Goal: Task Accomplishment & Management: Complete application form

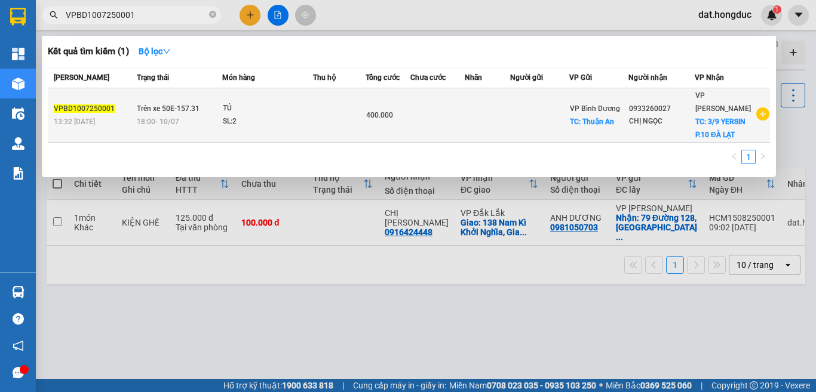
scroll to position [55, 0]
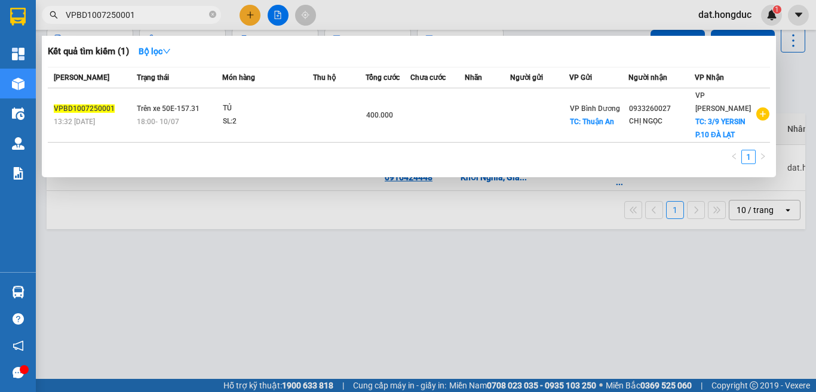
click at [211, 13] on icon "close-circle" at bounding box center [212, 14] width 7 height 7
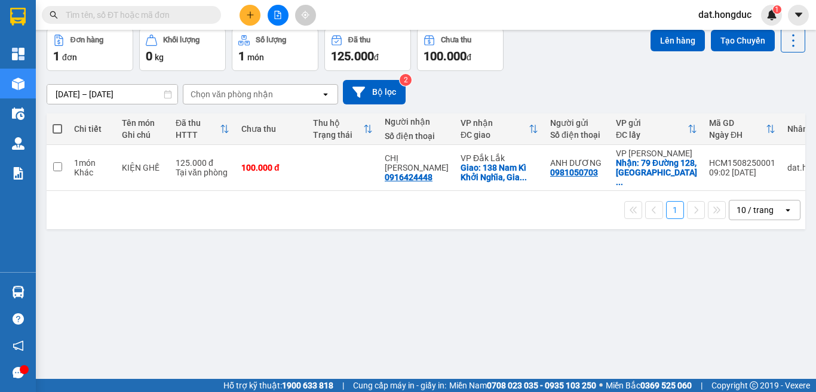
click at [146, 14] on input "text" at bounding box center [136, 14] width 141 height 13
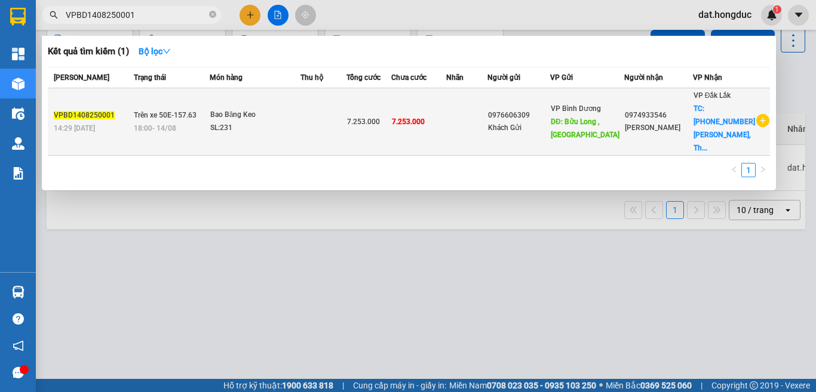
type input "VPBD1408250001"
click at [137, 125] on span "18:00 [DATE]" at bounding box center [155, 128] width 42 height 8
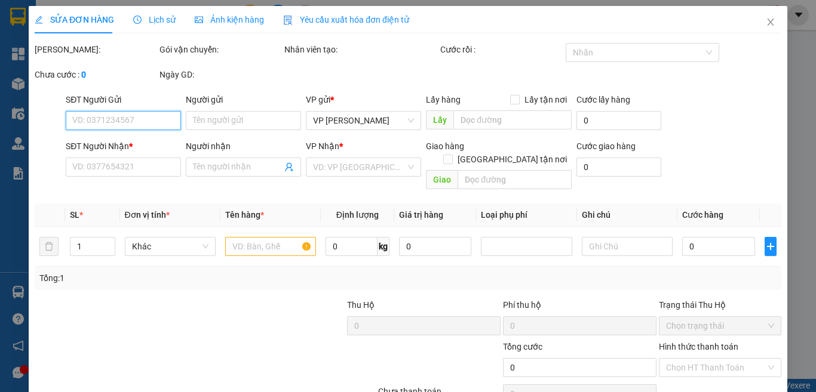
type input "0976606309"
type input "Khách Gửi"
type input "Bửu Long , [GEOGRAPHIC_DATA]"
type input "0974933546"
type input "[PERSON_NAME]"
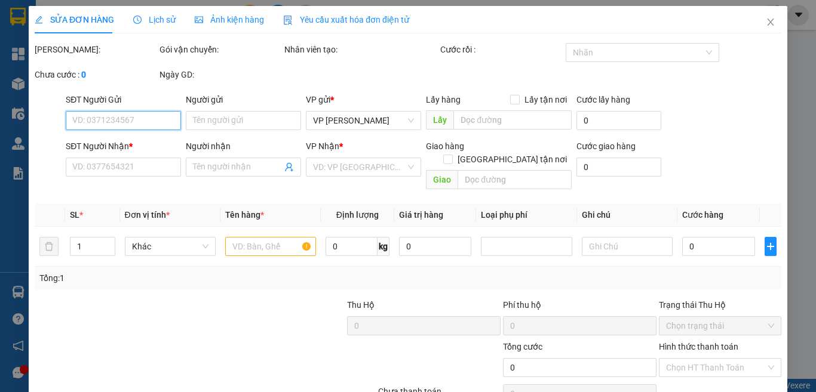
checkbox input "true"
type input "[PHONE_NUMBER] [PERSON_NAME], Thành công, BMT"
type input "7.253.000"
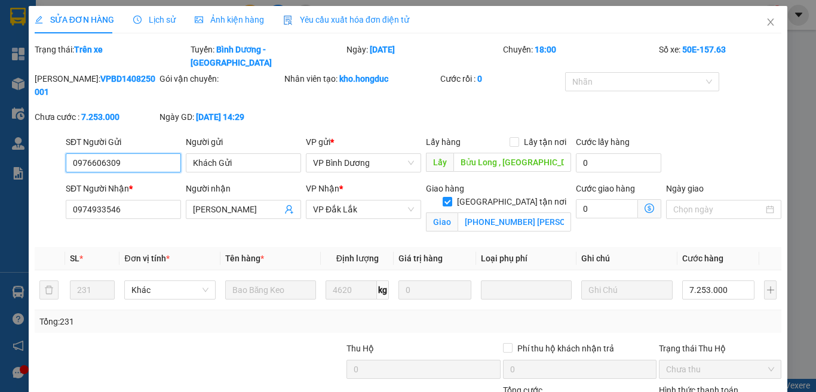
click at [56, 143] on div "SĐT Người Gửi 0976606309 0976606309 Người gửi Khách Gửi VP gửi * VP Bình Dương …" at bounding box center [407, 157] width 749 height 42
drag, startPoint x: 137, startPoint y: 183, endPoint x: 57, endPoint y: 186, distance: 80.7
click at [57, 186] on div "SĐT Người Nhận * 0974933546 0974933546 Người nhận Anh Vũ VP Nhận * VP [GEOGRAPH…" at bounding box center [407, 210] width 749 height 56
click at [766, 25] on icon "close" at bounding box center [771, 22] width 10 height 10
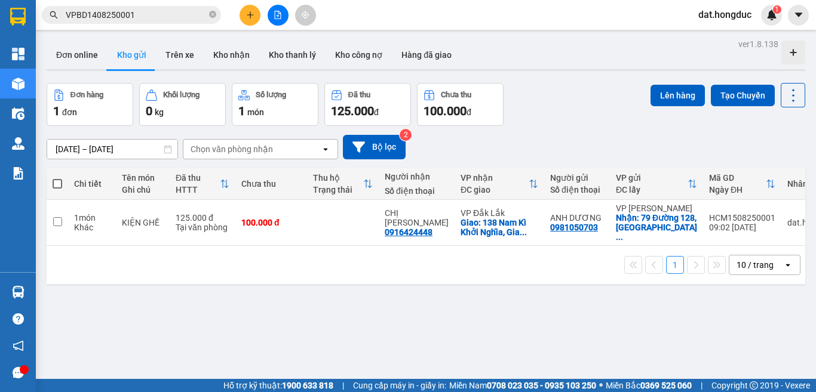
click at [145, 16] on input "VPBD1408250001" at bounding box center [136, 14] width 141 height 13
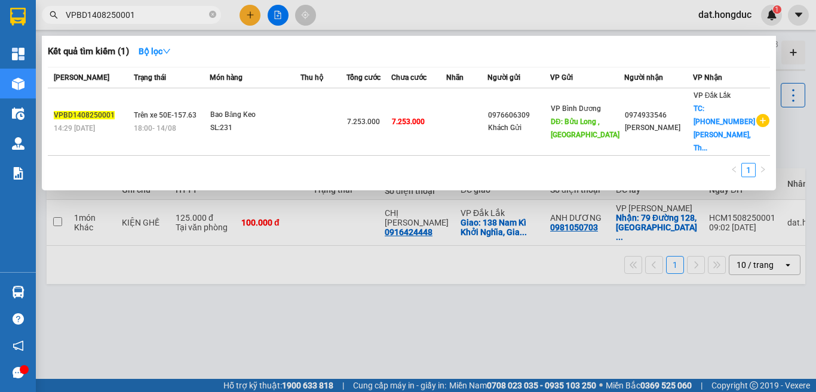
click at [145, 16] on input "VPBD1408250001" at bounding box center [136, 14] width 141 height 13
paste input "0974933546"
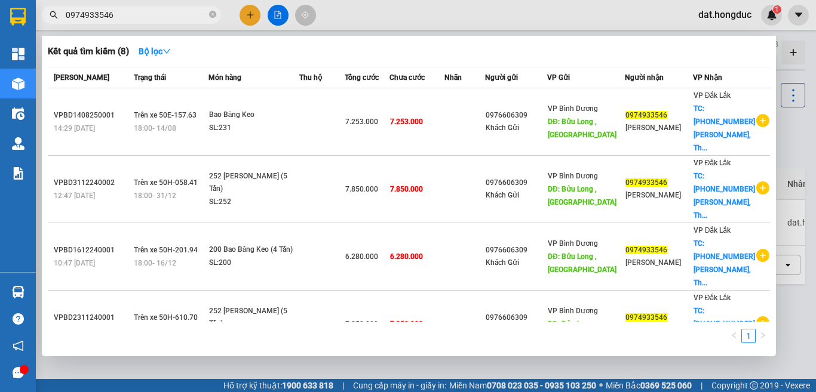
type input "0974933546"
click at [787, 155] on div at bounding box center [408, 196] width 816 height 392
